Goal: Task Accomplishment & Management: Use online tool/utility

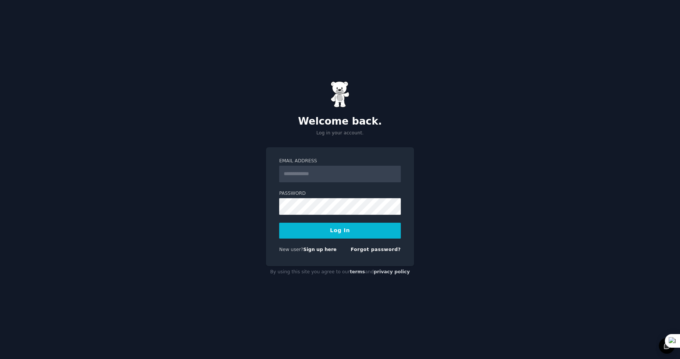
click at [301, 173] on input "Email Address" at bounding box center [340, 174] width 122 height 17
click at [309, 176] on input "Email Address" at bounding box center [340, 174] width 122 height 17
type input "**********"
click at [345, 231] on button "Log In" at bounding box center [340, 231] width 122 height 16
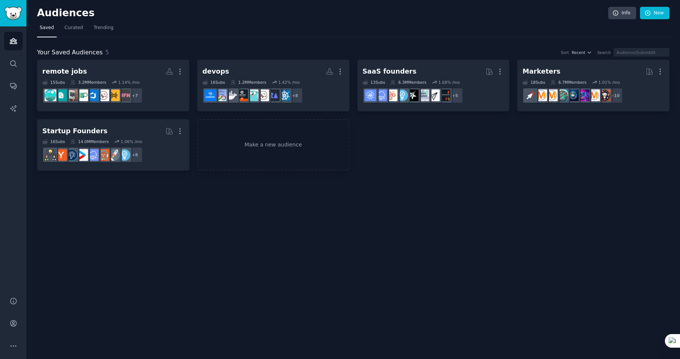
click at [521, 241] on div "Audiences Info New Saved Curated Trending Your Saved Audiences 5 Sort Recent Se…" at bounding box center [352, 179] width 653 height 359
click at [256, 153] on link "Make a new audience" at bounding box center [273, 145] width 152 height 52
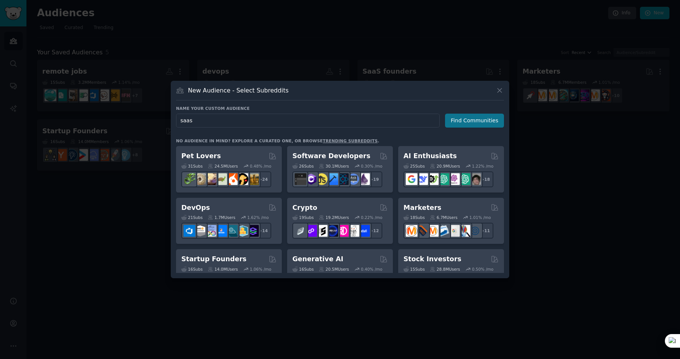
type input "saas"
click at [478, 119] on button "Find Communities" at bounding box center [474, 121] width 59 height 14
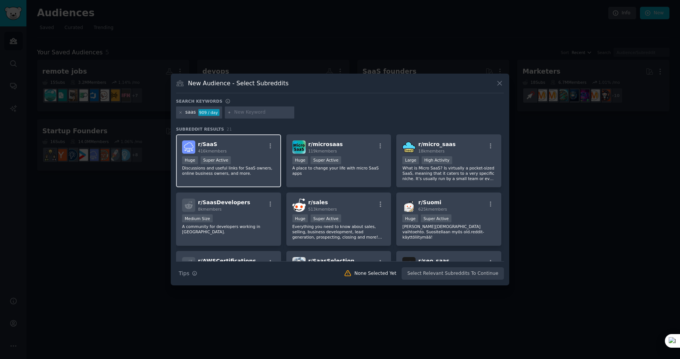
click at [204, 146] on span "r/ SaaS" at bounding box center [207, 144] width 19 height 6
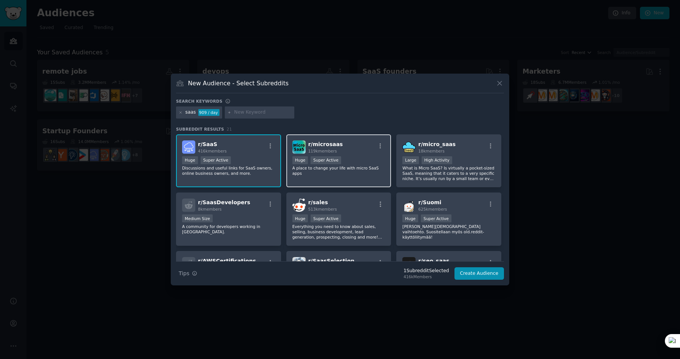
click at [339, 151] on div "r/ microsaas 119k members" at bounding box center [338, 146] width 93 height 13
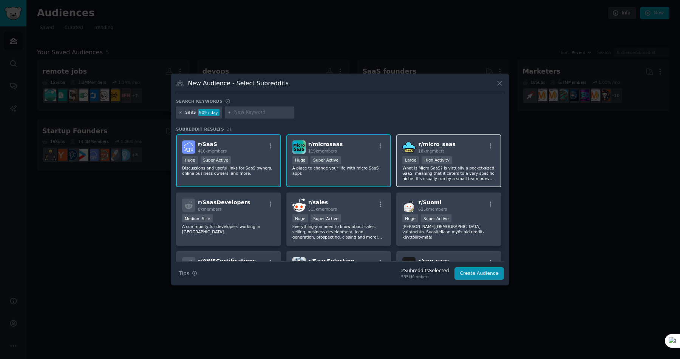
click at [457, 157] on div ">= 80th percentile for submissions / day Large High Activity" at bounding box center [448, 160] width 93 height 9
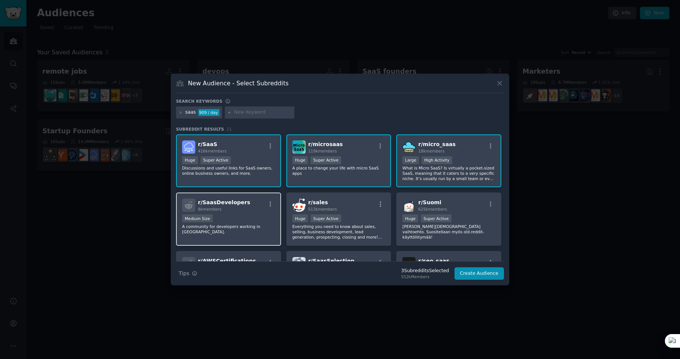
click at [223, 210] on div "8k members" at bounding box center [224, 209] width 52 height 5
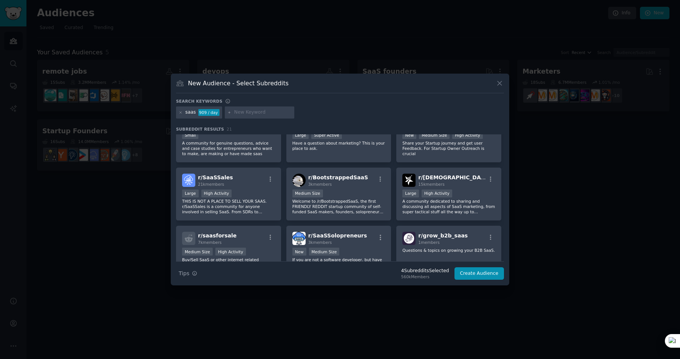
scroll to position [202, 0]
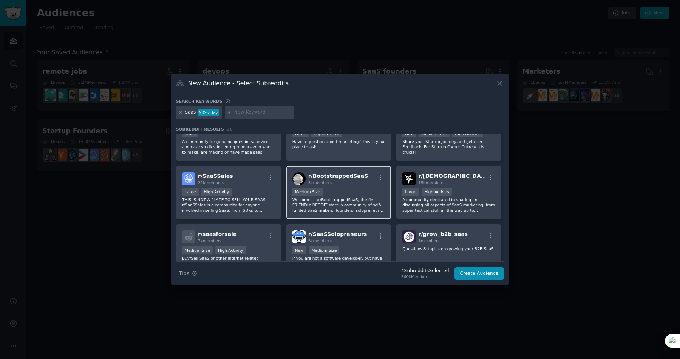
click at [353, 191] on div "Medium Size" at bounding box center [338, 192] width 93 height 9
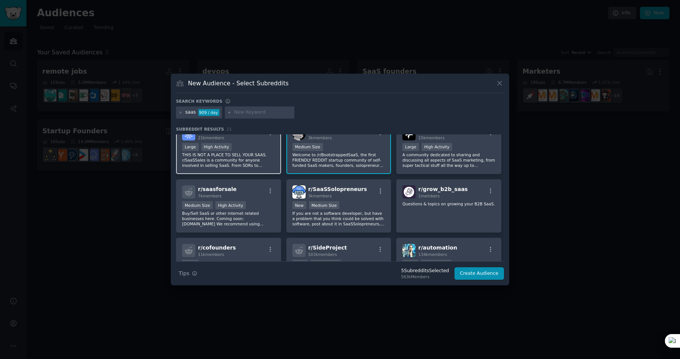
scroll to position [252, 0]
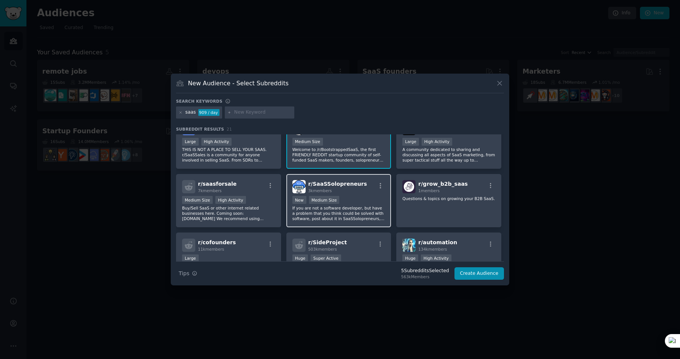
click at [355, 193] on div "r/ SaaSSolopreneurs 3k members New Medium Size If you are not a software develo…" at bounding box center [338, 200] width 105 height 53
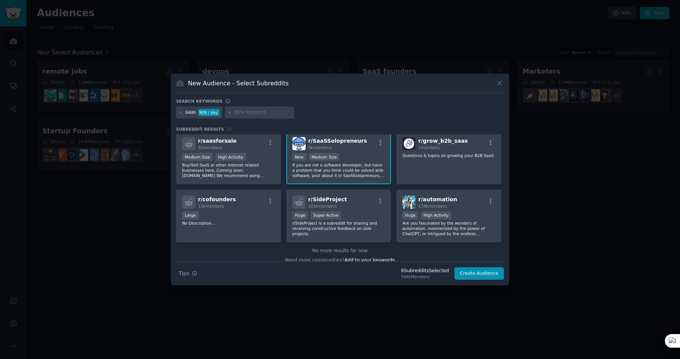
scroll to position [302, 0]
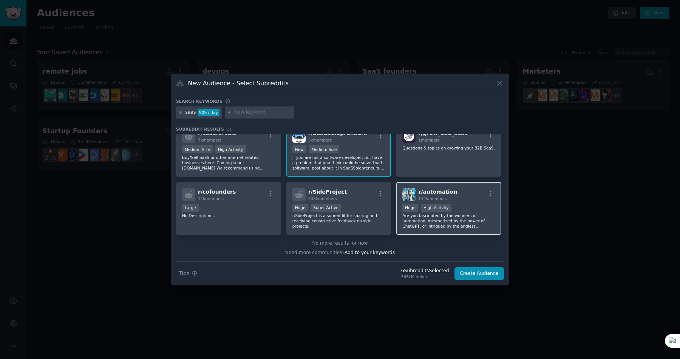
click at [450, 199] on div "r/ automation 134k members" at bounding box center [448, 194] width 93 height 13
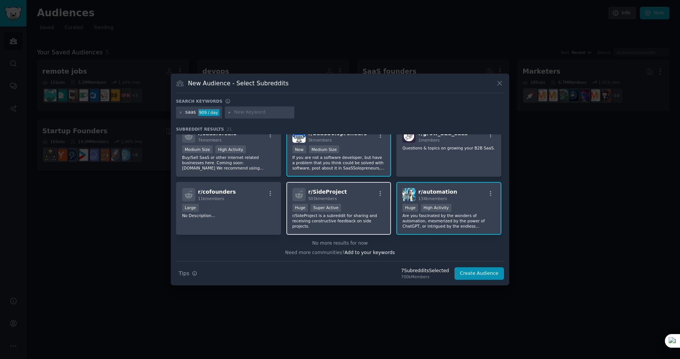
click at [317, 186] on div "r/ SideProject 503k members Huge Super Active r/SideProject is a subreddit for …" at bounding box center [338, 208] width 105 height 53
click at [252, 111] on input "text" at bounding box center [262, 112] width 57 height 7
type input "showmeyoursaas"
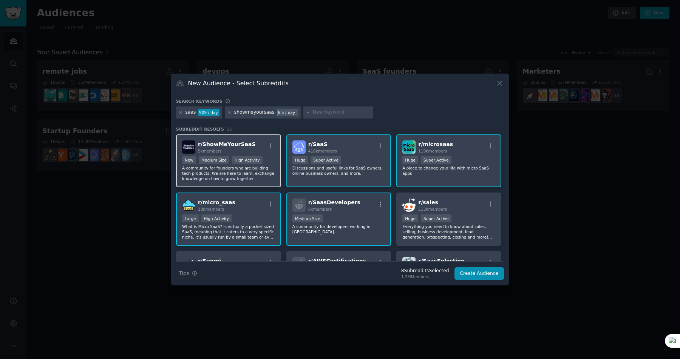
click at [246, 147] on span "r/ ShowMeYourSaaS" at bounding box center [226, 144] width 57 height 6
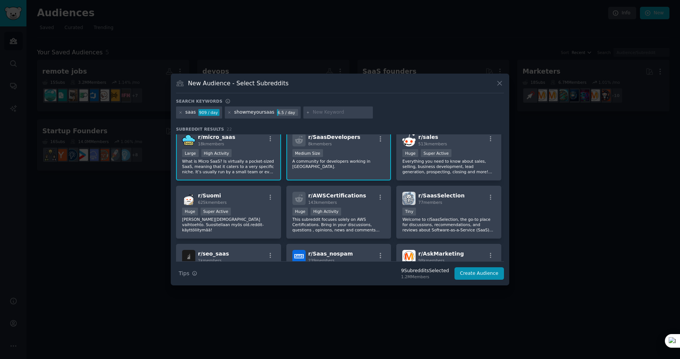
scroll to position [66, 0]
click at [333, 112] on input "text" at bounding box center [341, 112] width 57 height 7
type input "webscraping"
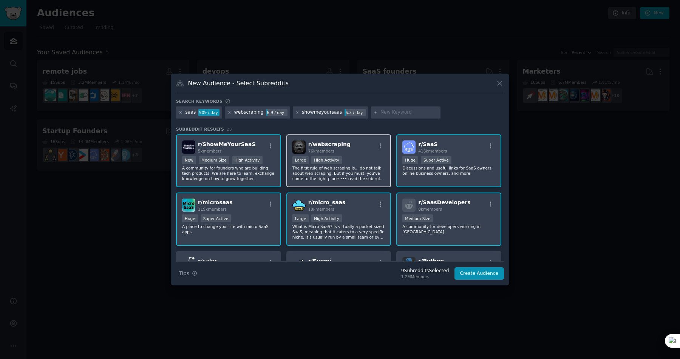
click at [342, 145] on span "r/ webscraping" at bounding box center [329, 144] width 42 height 6
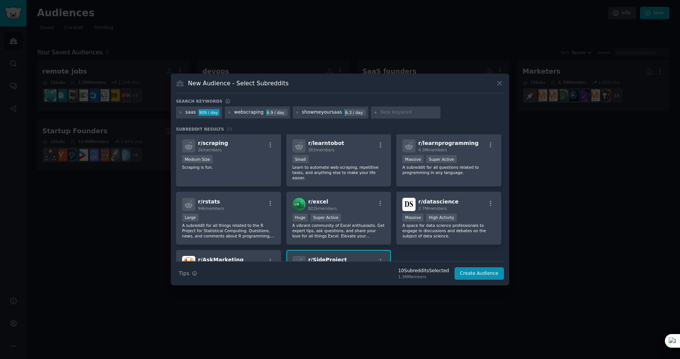
scroll to position [296, 0]
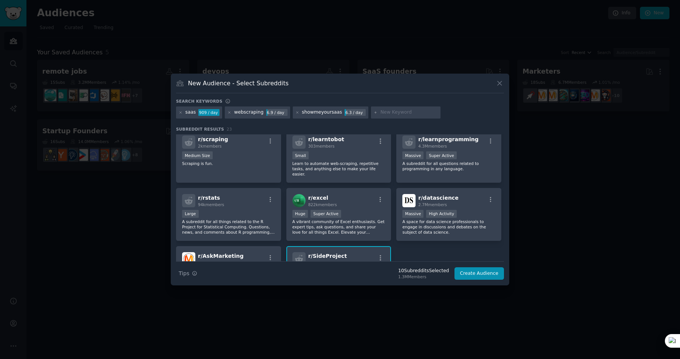
click at [383, 113] on input "text" at bounding box center [408, 112] width 57 height 7
type input "buildinpublic"
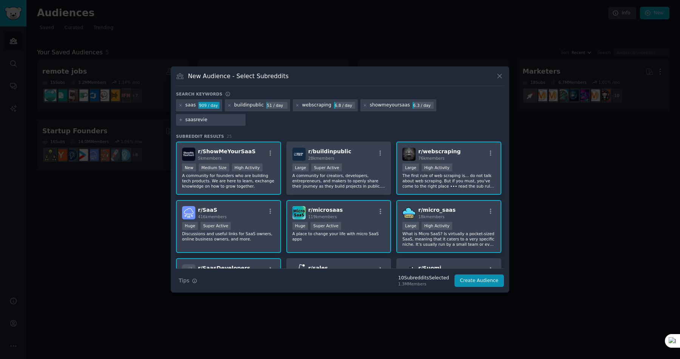
type input "saasreview"
click at [470, 283] on button "Create Audience" at bounding box center [479, 280] width 50 height 13
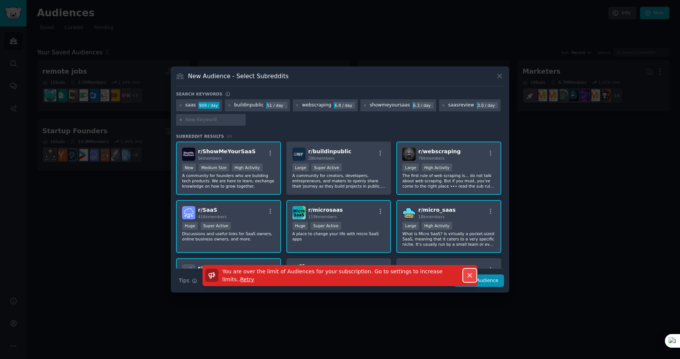
click at [470, 276] on icon "button" at bounding box center [470, 275] width 8 height 8
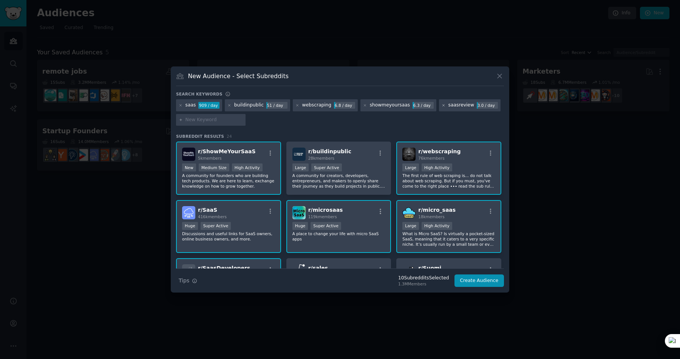
click at [443, 106] on icon at bounding box center [444, 105] width 2 height 2
click at [472, 277] on button "Create Audience" at bounding box center [479, 280] width 50 height 13
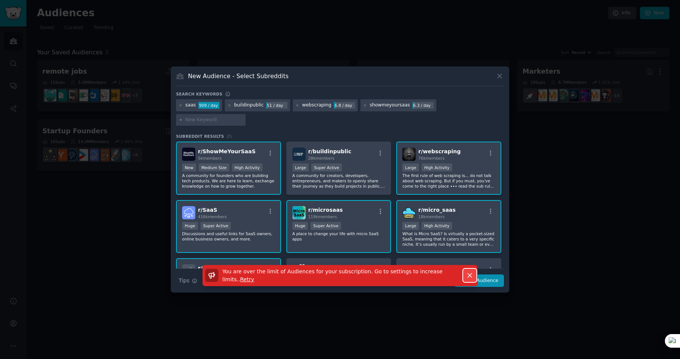
click at [471, 271] on icon "button" at bounding box center [470, 275] width 8 height 8
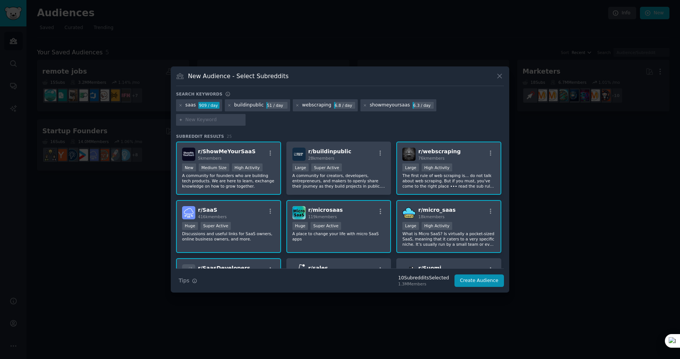
click at [293, 111] on div "webscraping 6.8 / day" at bounding box center [325, 105] width 65 height 12
click at [295, 108] on icon at bounding box center [297, 105] width 4 height 4
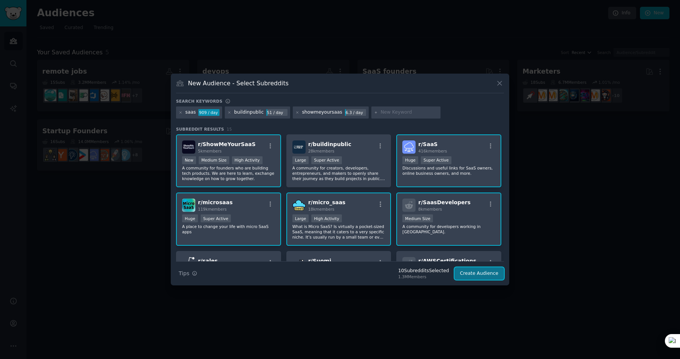
click at [476, 275] on button "Create Audience" at bounding box center [479, 273] width 50 height 13
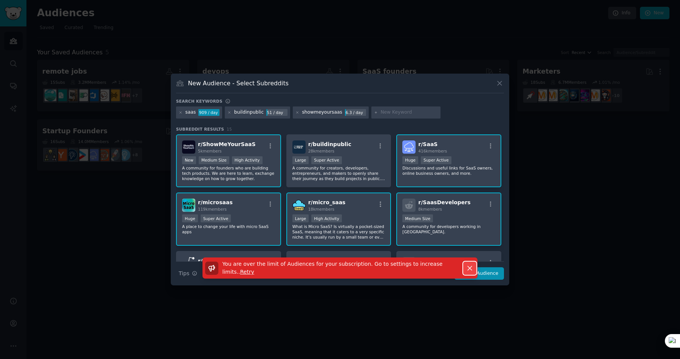
click at [467, 268] on icon "button" at bounding box center [470, 268] width 8 height 8
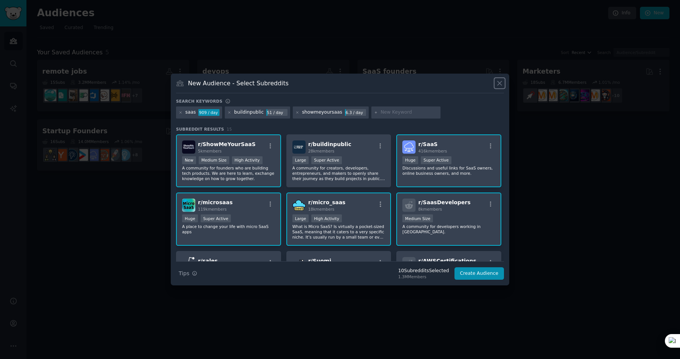
click at [501, 81] on icon at bounding box center [499, 83] width 8 height 8
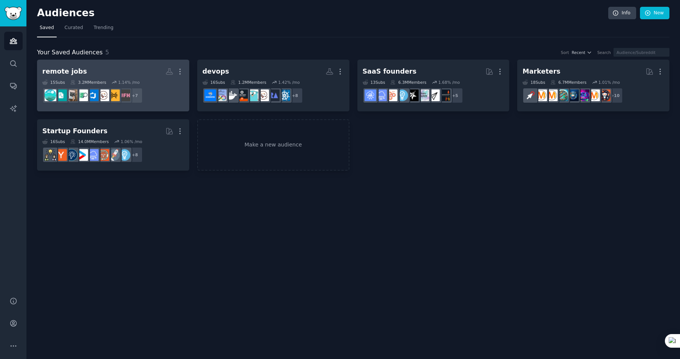
click at [114, 80] on icon at bounding box center [113, 82] width 5 height 5
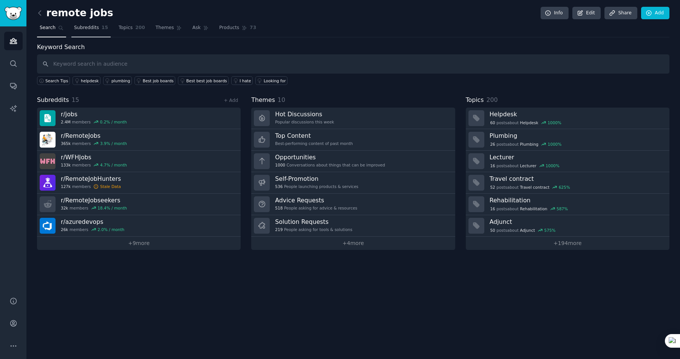
click at [99, 30] on link "Subreddits 15" at bounding box center [90, 29] width 39 height 15
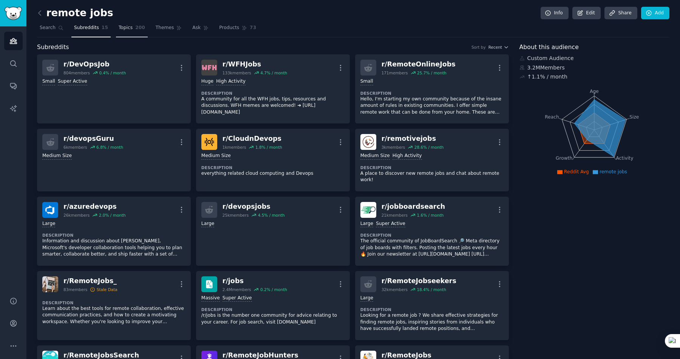
click at [123, 26] on span "Topics" at bounding box center [126, 28] width 14 height 7
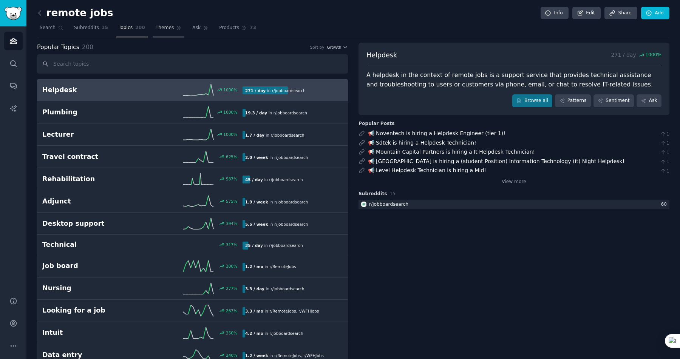
click at [159, 26] on span "Themes" at bounding box center [165, 28] width 19 height 7
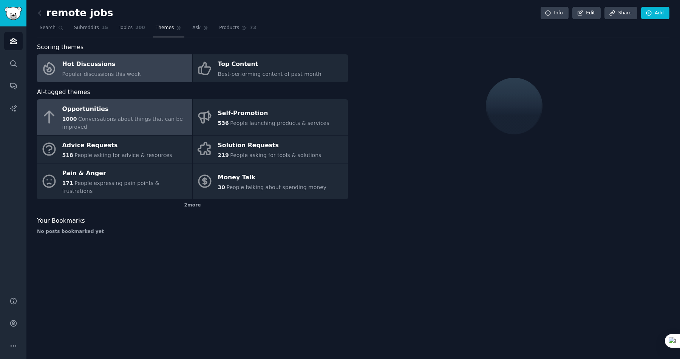
click at [89, 119] on span "Conversations about things that can be improved" at bounding box center [122, 123] width 120 height 14
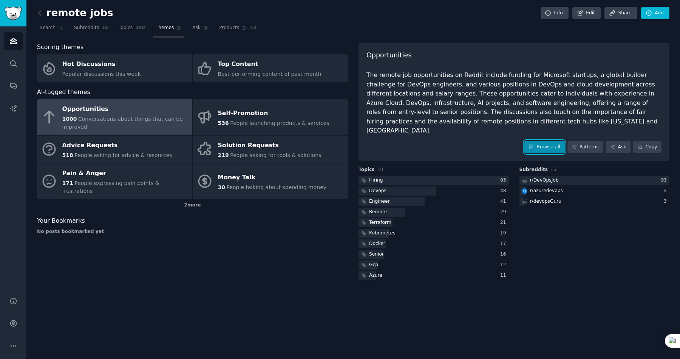
click at [551, 141] on link "Browse all" at bounding box center [544, 147] width 40 height 13
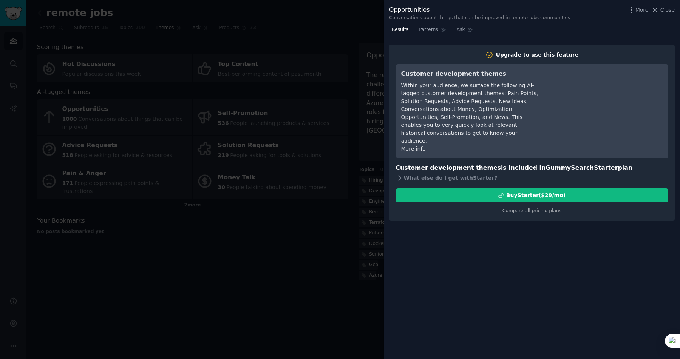
click at [156, 188] on div at bounding box center [340, 179] width 680 height 359
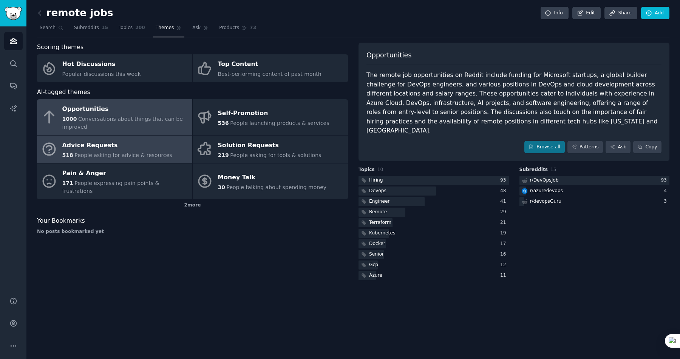
click at [85, 152] on span "People asking for advice & resources" at bounding box center [122, 155] width 97 height 6
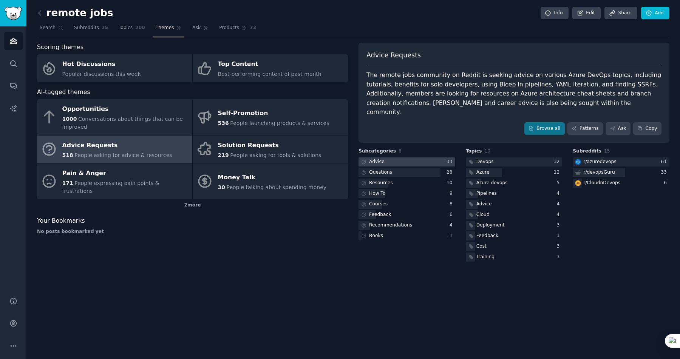
click at [386, 157] on div at bounding box center [406, 161] width 97 height 9
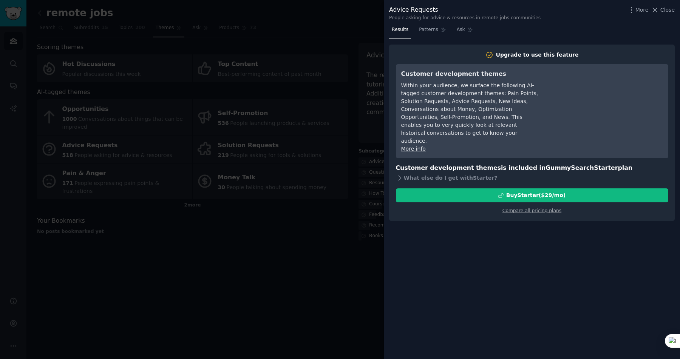
click at [246, 256] on div at bounding box center [340, 179] width 680 height 359
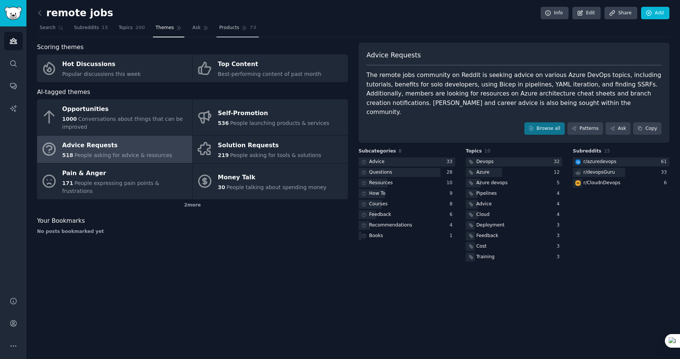
click at [224, 26] on span "Products" at bounding box center [229, 28] width 20 height 7
